Goal: Task Accomplishment & Management: Manage account settings

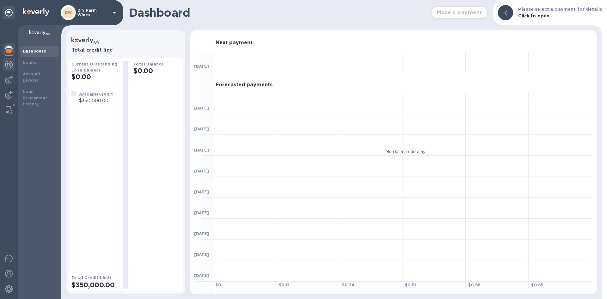
click at [9, 64] on img at bounding box center [9, 65] width 8 height 8
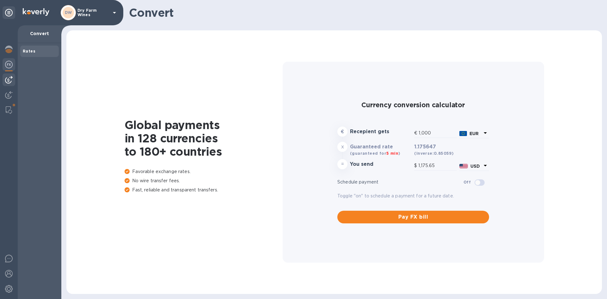
click at [9, 78] on img at bounding box center [9, 80] width 8 height 8
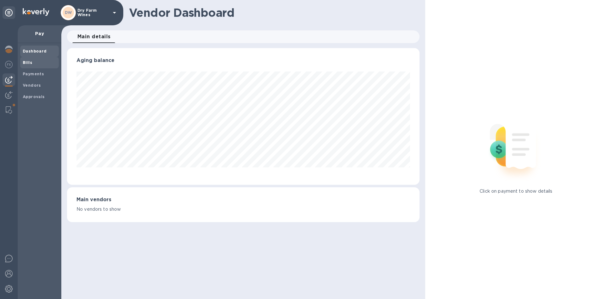
scroll to position [137, 352]
click at [34, 63] on span "Bills" at bounding box center [40, 62] width 34 height 6
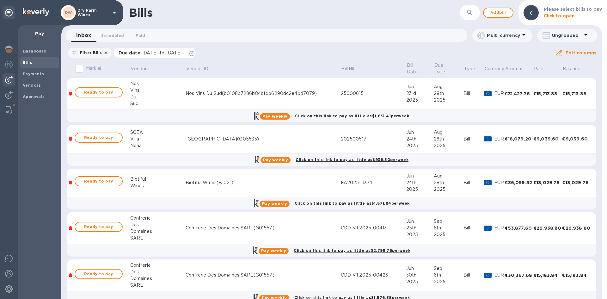
click at [195, 55] on icon at bounding box center [191, 53] width 5 height 5
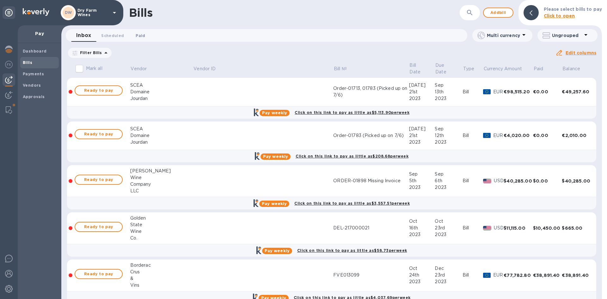
click at [141, 34] on span "Paid 0" at bounding box center [140, 35] width 9 height 7
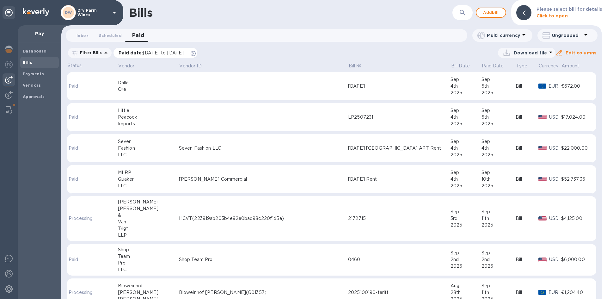
click at [196, 52] on icon at bounding box center [193, 53] width 5 height 5
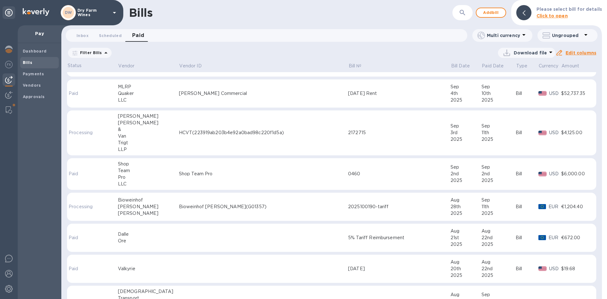
scroll to position [95, 0]
